Goal: Navigation & Orientation: Find specific page/section

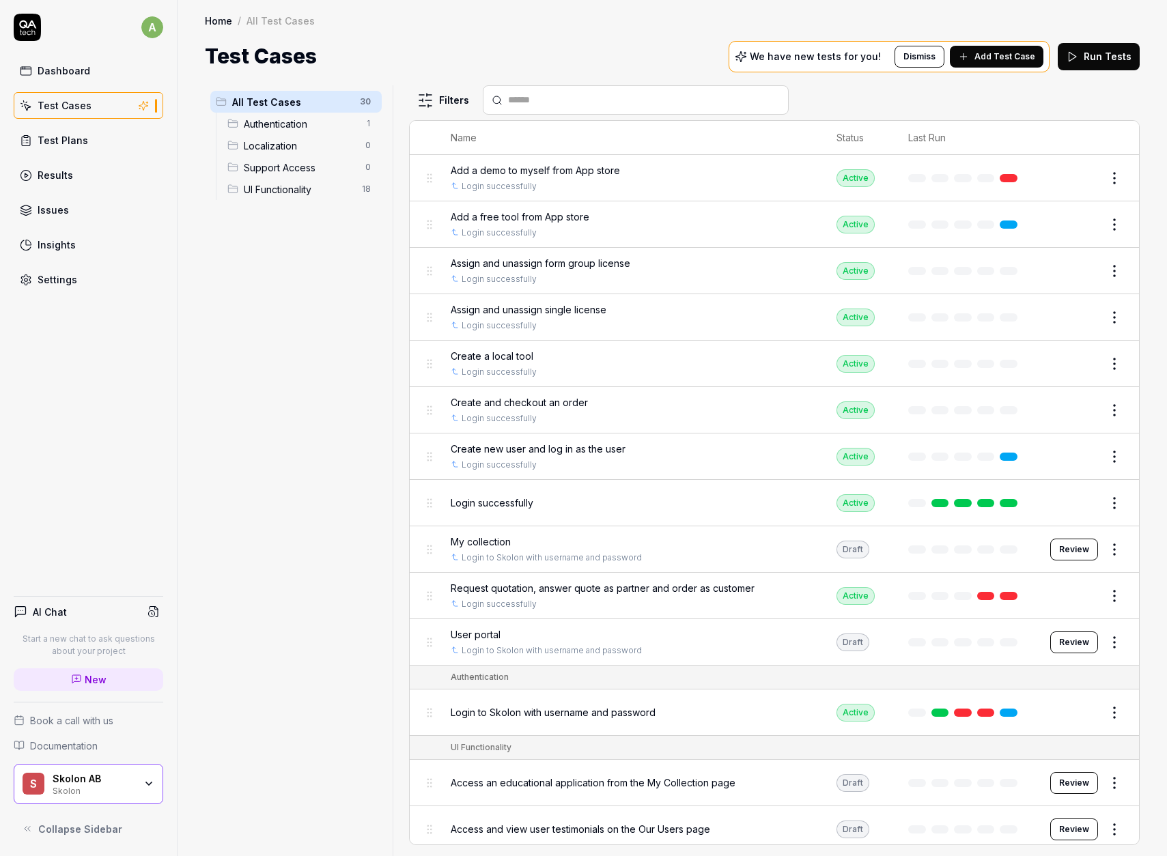
click at [230, 20] on link "Home" at bounding box center [218, 21] width 27 height 14
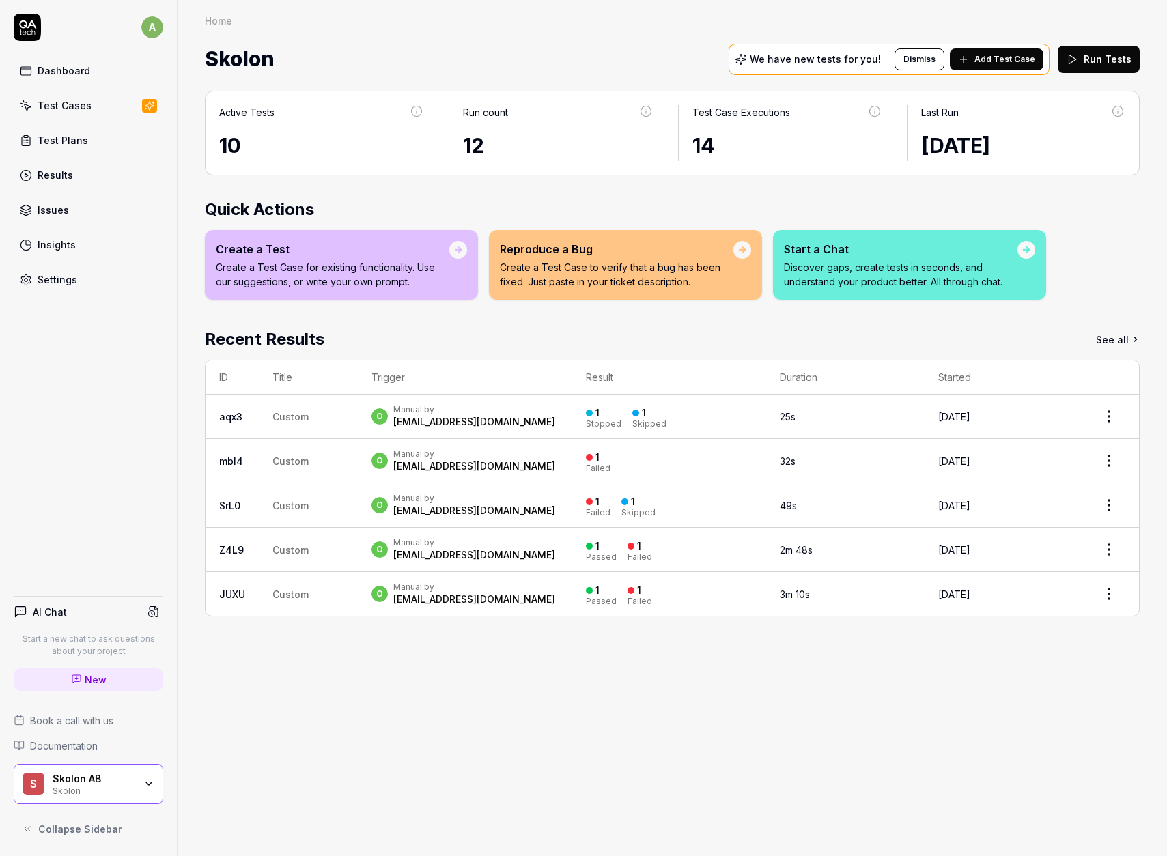
click at [84, 102] on div "Test Cases" at bounding box center [65, 105] width 54 height 14
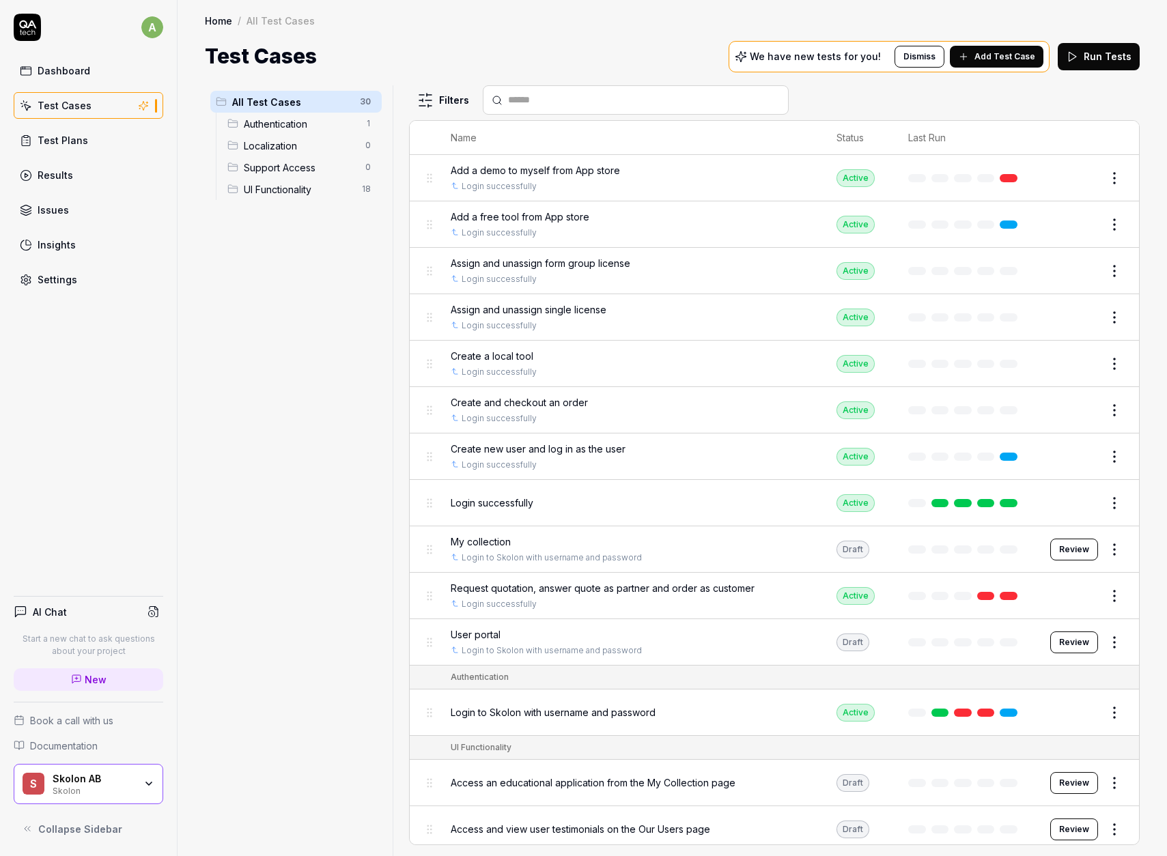
click at [347, 334] on div "All Test Cases 30 Authentication 1 Localization 0 Support Access 0 UI Functiona…" at bounding box center [296, 462] width 182 height 754
click at [75, 145] on div "Test Plans" at bounding box center [63, 140] width 51 height 14
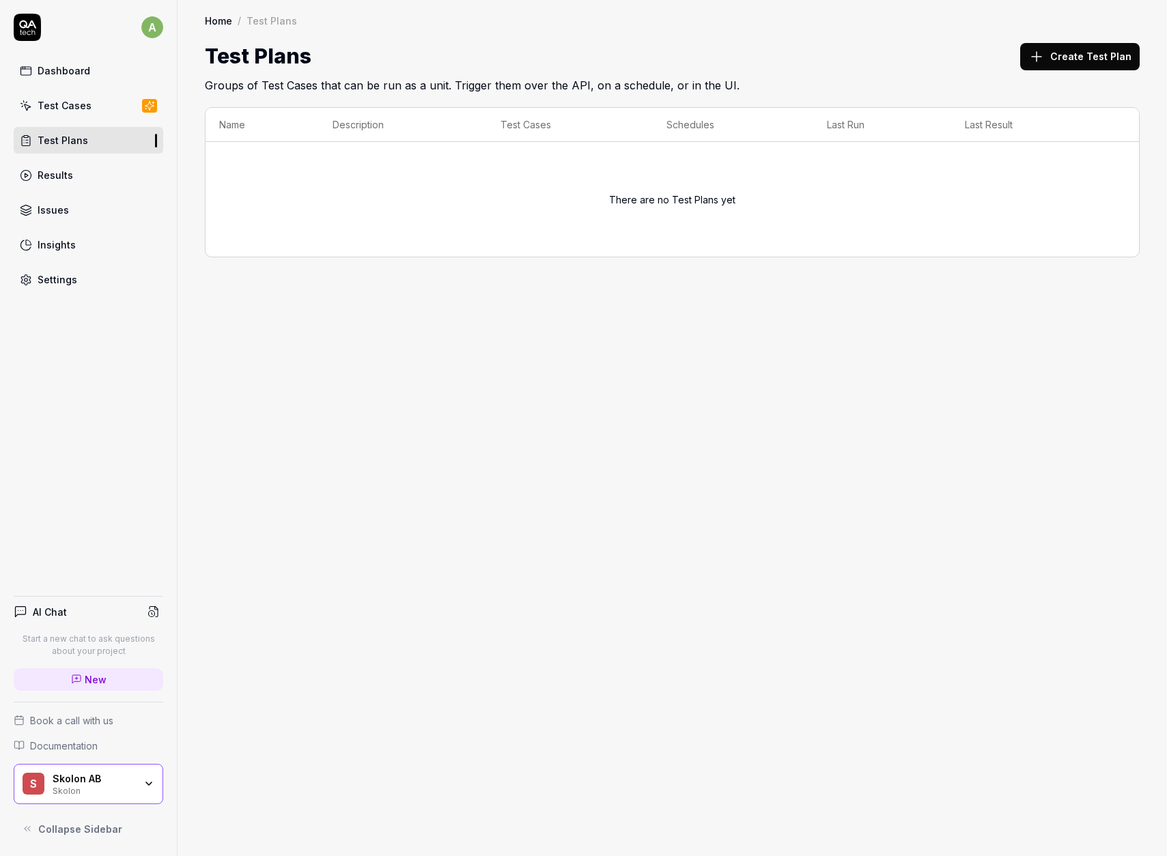
click at [67, 111] on div "Test Cases" at bounding box center [65, 105] width 54 height 14
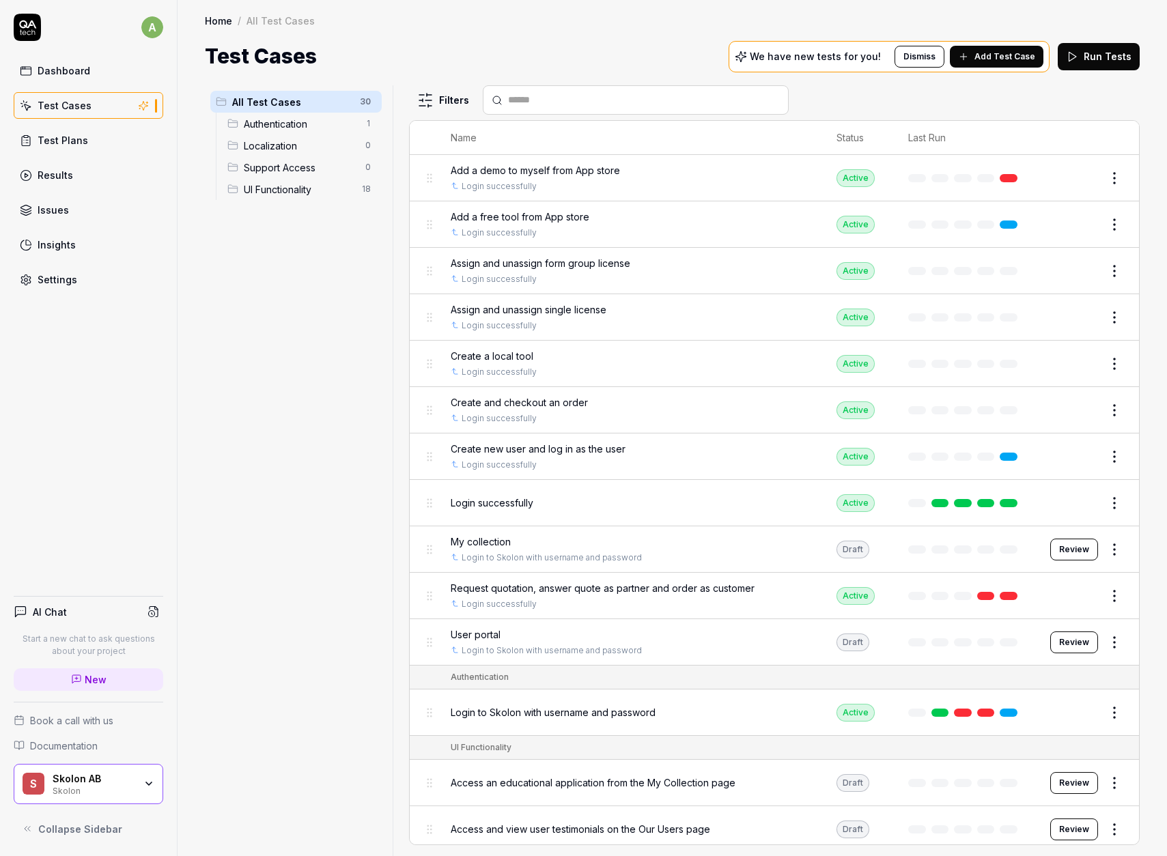
click at [63, 283] on div "Settings" at bounding box center [58, 279] width 40 height 14
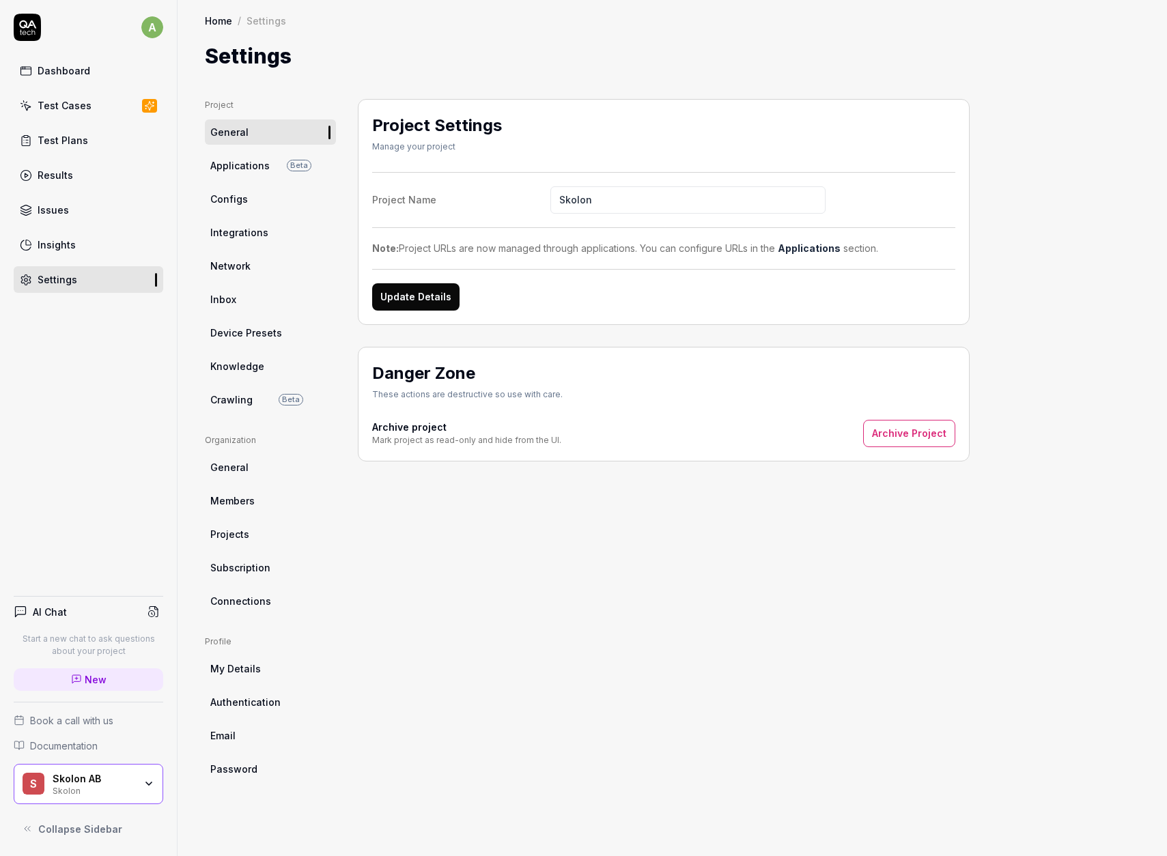
click at [63, 109] on div "Test Cases" at bounding box center [65, 105] width 54 height 14
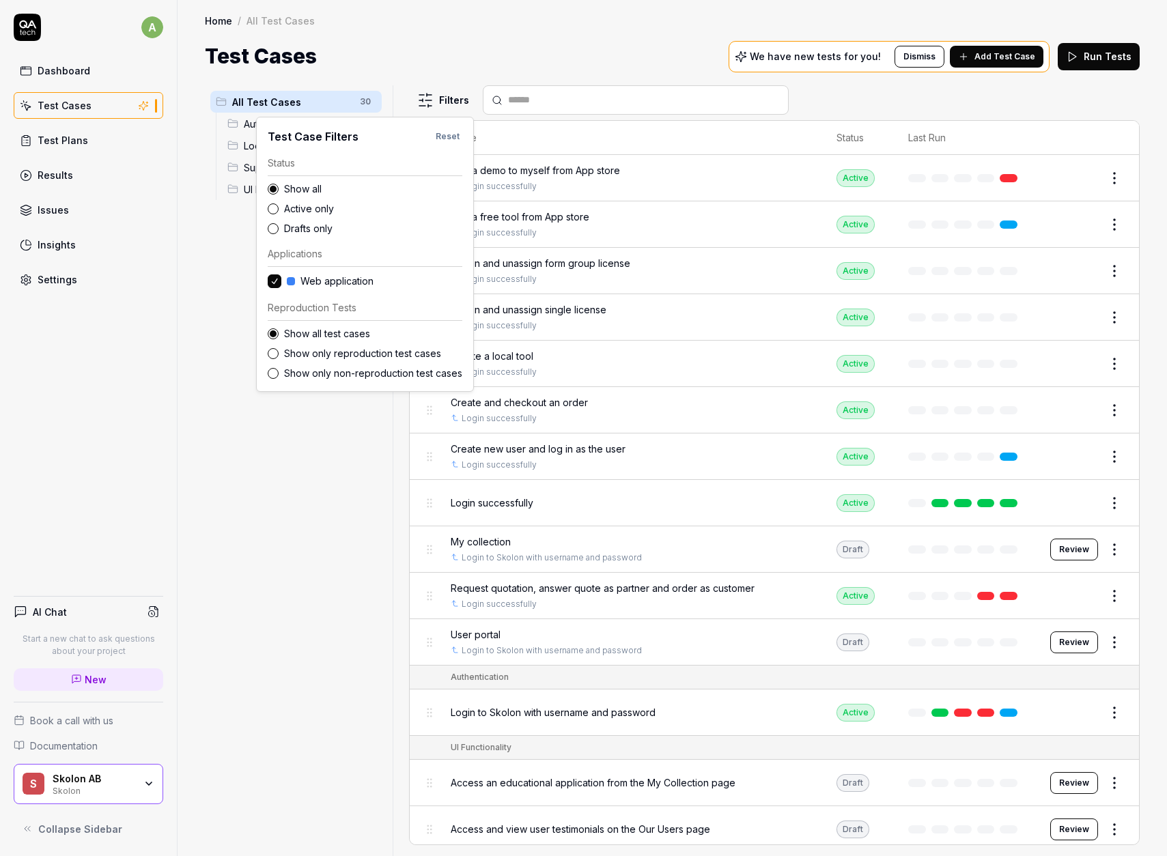
click at [455, 105] on html "a Dashboard Test Cases Test Plans Results Issues Insights Settings AI Chat Star…" at bounding box center [583, 428] width 1167 height 856
click at [306, 472] on html "a Dashboard Test Cases Test Plans Results Issues Insights Settings AI Chat Star…" at bounding box center [583, 428] width 1167 height 856
